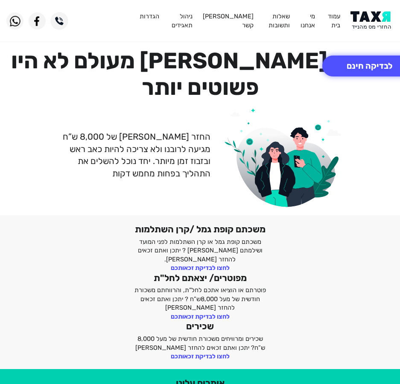
click at [379, 23] on img at bounding box center [372, 20] width 43 height 19
click at [357, 103] on div "החזר [PERSON_NAME] של 8,000 ש”ח מגיעה לרובנו ולא צריכה להיות כאב ראש ובזבוז זמן…" at bounding box center [200, 155] width 400 height 104
click at [363, 65] on button "לבדיקה חינם" at bounding box center [369, 66] width 94 height 21
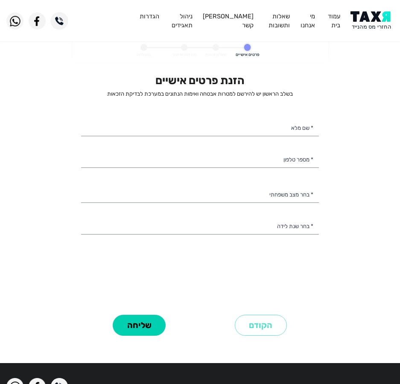
select select
click at [260, 123] on input "* שם מלא" at bounding box center [200, 128] width 238 height 18
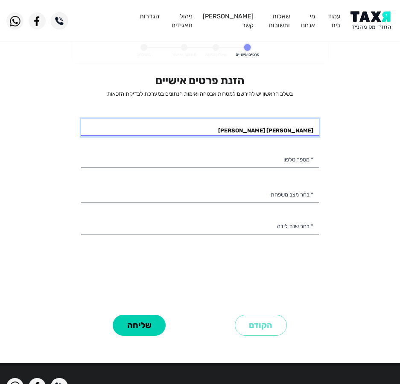
type input "עינת אסתר קורצפלד"
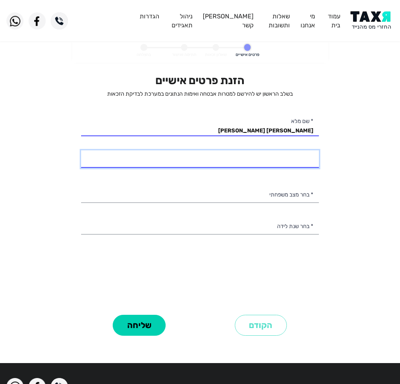
click at [265, 156] on input "* מספר טלפון" at bounding box center [200, 159] width 238 height 18
type input "053-5767705"
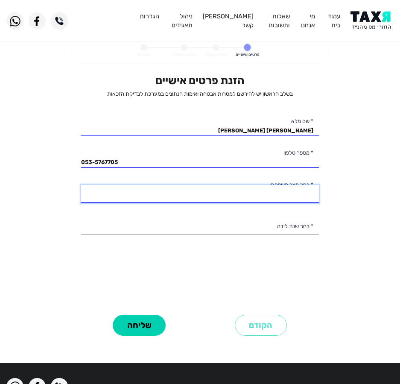
click at [267, 194] on select "רווק/ה נשוי/אה גרוש/ה אלמן/נה" at bounding box center [200, 194] width 238 height 18
click at [81, 185] on select "רווק/ה נשוי/אה גרוש/ה אלמן/נה" at bounding box center [200, 194] width 238 height 18
click at [279, 199] on select "רווק/ה נשוי/אה גרוש/ה אלמן/נה" at bounding box center [200, 194] width 238 height 18
click at [81, 185] on select "רווק/ה נשוי/אה גרוש/ה אלמן/נה" at bounding box center [200, 194] width 238 height 18
click at [304, 196] on select "רווק/ה נשוי/אה גרוש/ה אלמן/נה" at bounding box center [200, 194] width 238 height 18
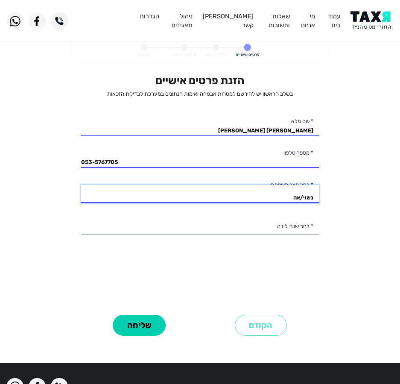
select select "1: Single"
click at [81, 185] on select "רווק/ה נשוי/אה גרוש/ה אלמן/נה" at bounding box center [200, 194] width 238 height 18
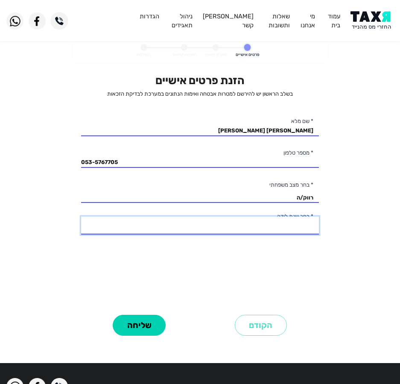
click at [297, 225] on select "2003 2002 2001 2000 1999 1998 1997 1996 1995 1994 1993 1992 1991 1990 1989 1988…" at bounding box center [200, 226] width 238 height 18
select select "3: 2001"
click at [81, 217] on select "2003 2002 2001 2000 1999 1998 1997 1996 1995 1994 1993 1992 1991 1990 1989 1988…" at bounding box center [200, 226] width 238 height 18
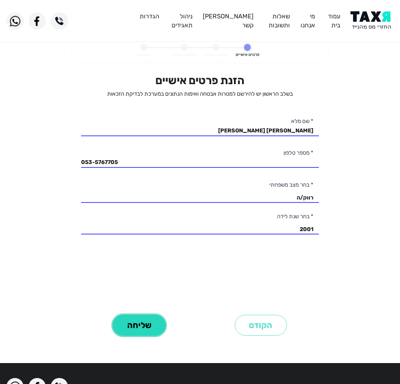
click at [147, 325] on button "שליחה" at bounding box center [139, 325] width 53 height 21
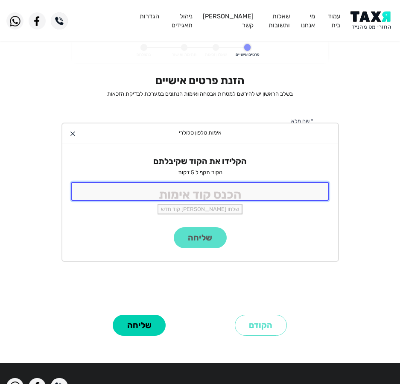
click at [195, 187] on input "tel" at bounding box center [200, 191] width 258 height 18
type input "9988"
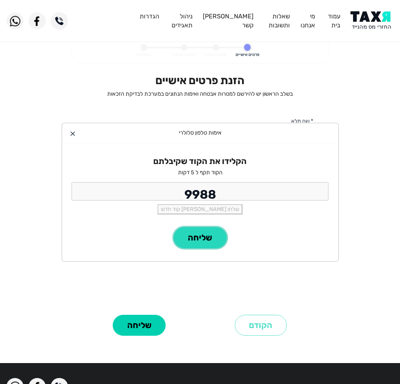
click at [210, 238] on button "שליחה" at bounding box center [200, 237] width 53 height 21
